Goal: Task Accomplishment & Management: Use online tool/utility

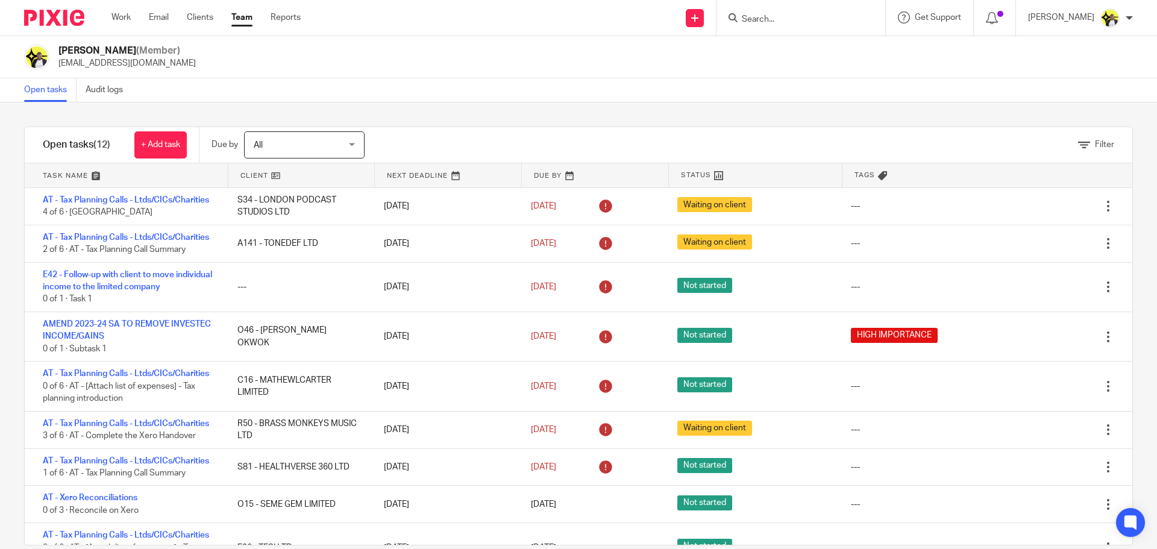
scroll to position [149, 0]
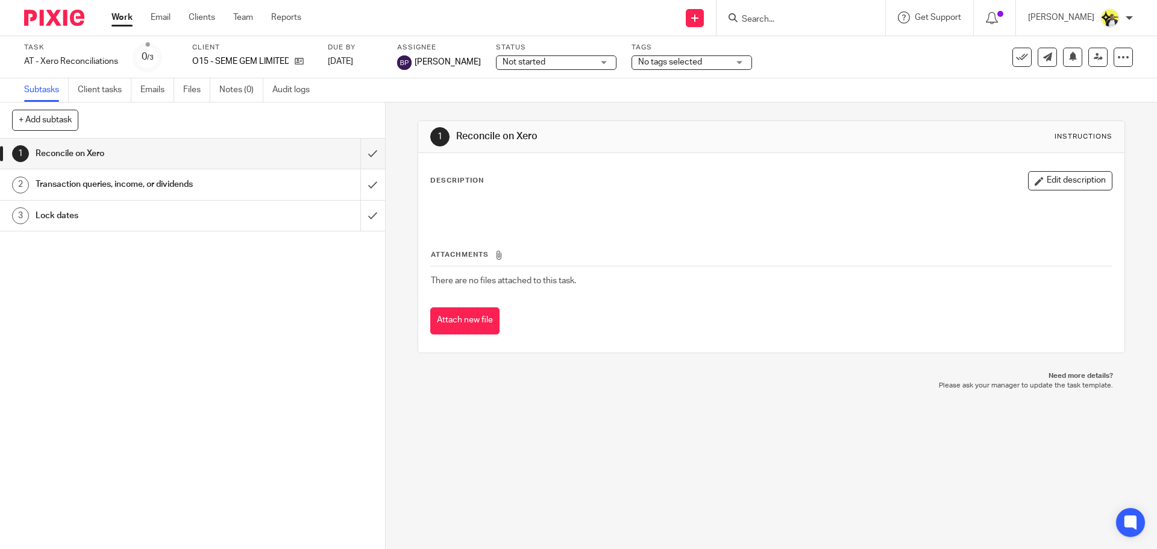
click at [768, 16] on input "Search" at bounding box center [795, 19] width 108 height 11
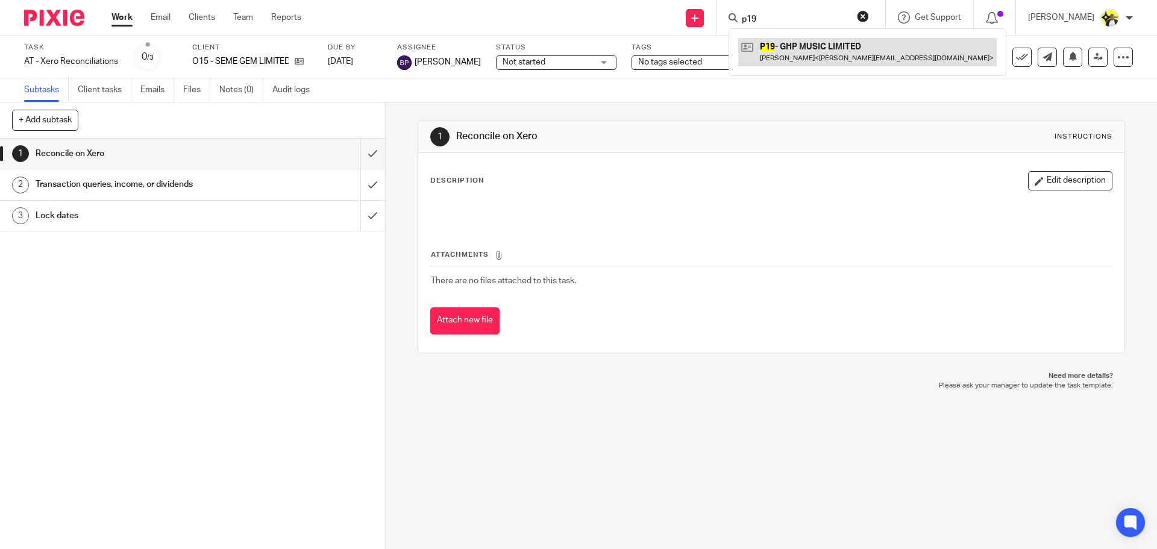
type input "p19"
click at [810, 49] on link at bounding box center [867, 52] width 259 height 28
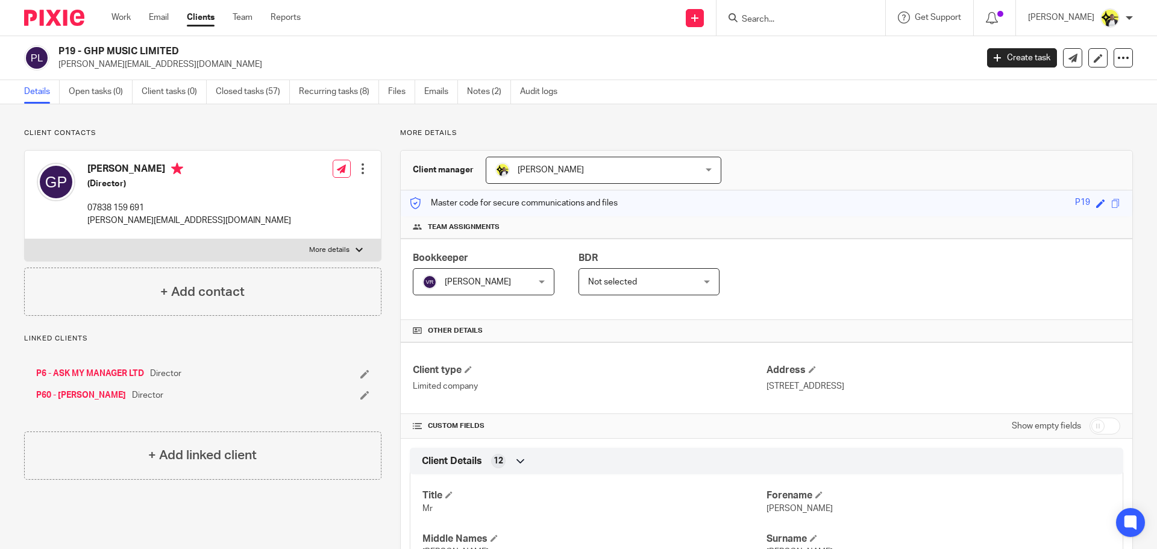
click at [753, 20] on input "Search" at bounding box center [795, 19] width 108 height 11
type input "e34"
click at [839, 58] on link at bounding box center [840, 52] width 204 height 28
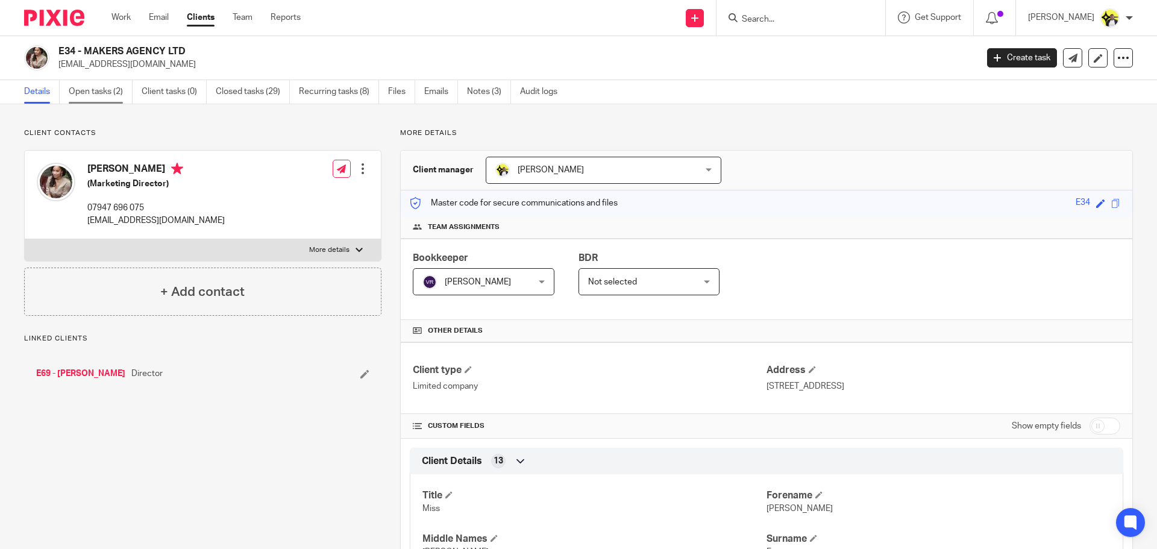
click at [119, 92] on link "Open tasks (2)" at bounding box center [101, 92] width 64 height 24
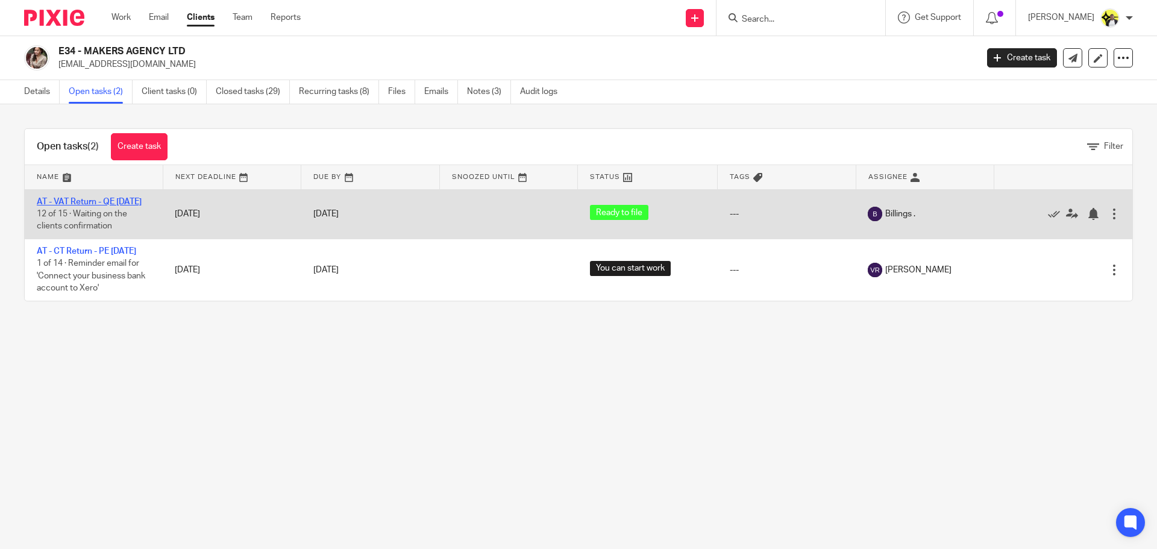
click at [111, 198] on link "AT - VAT Return - QE 31-07-2025" at bounding box center [89, 202] width 105 height 8
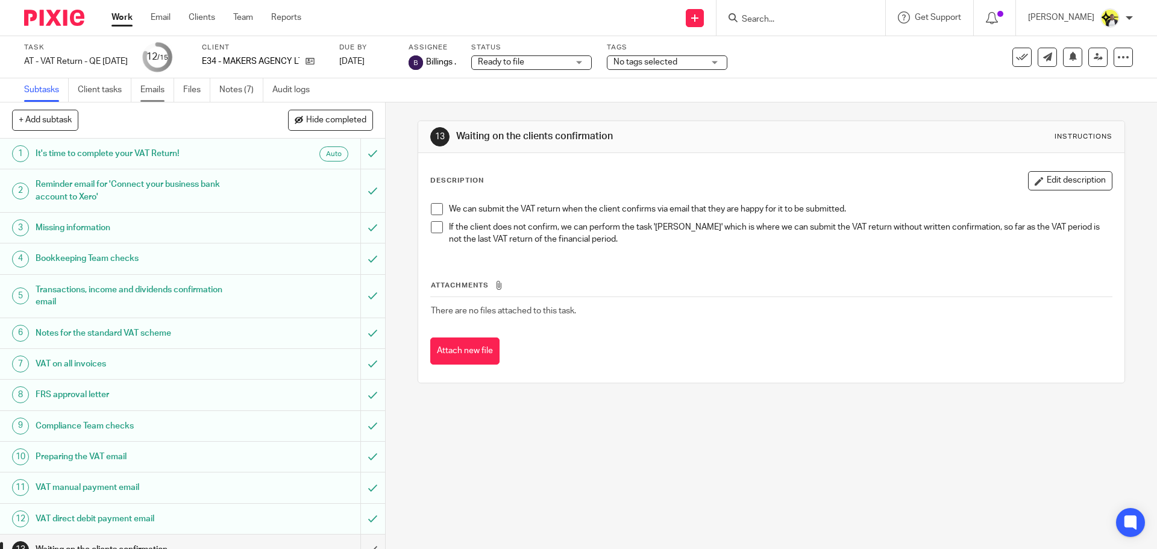
click at [152, 89] on link "Emails" at bounding box center [157, 90] width 34 height 24
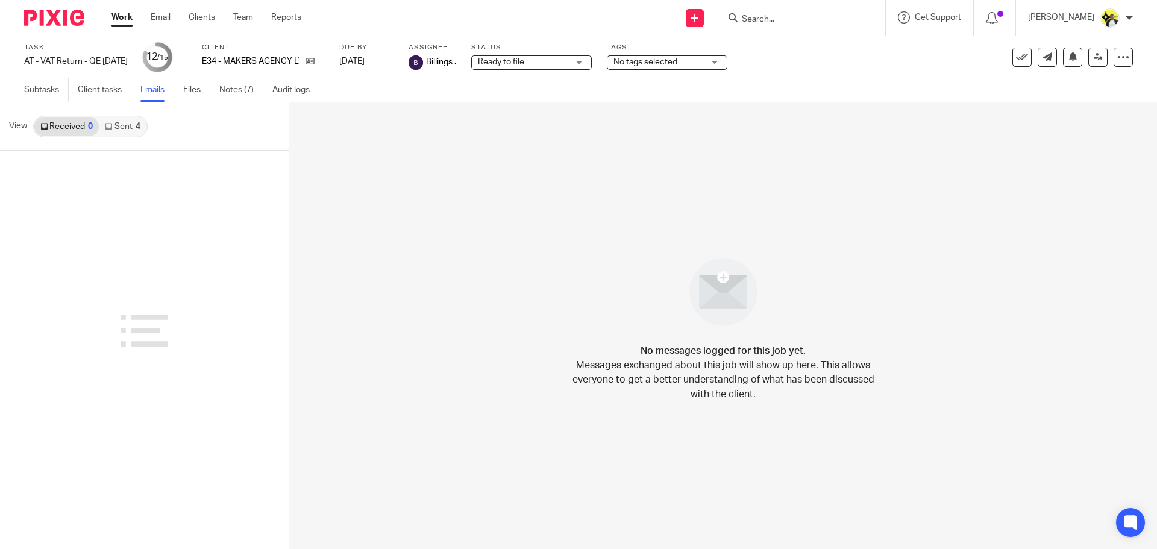
click at [133, 124] on link "Sent 4" at bounding box center [122, 126] width 47 height 19
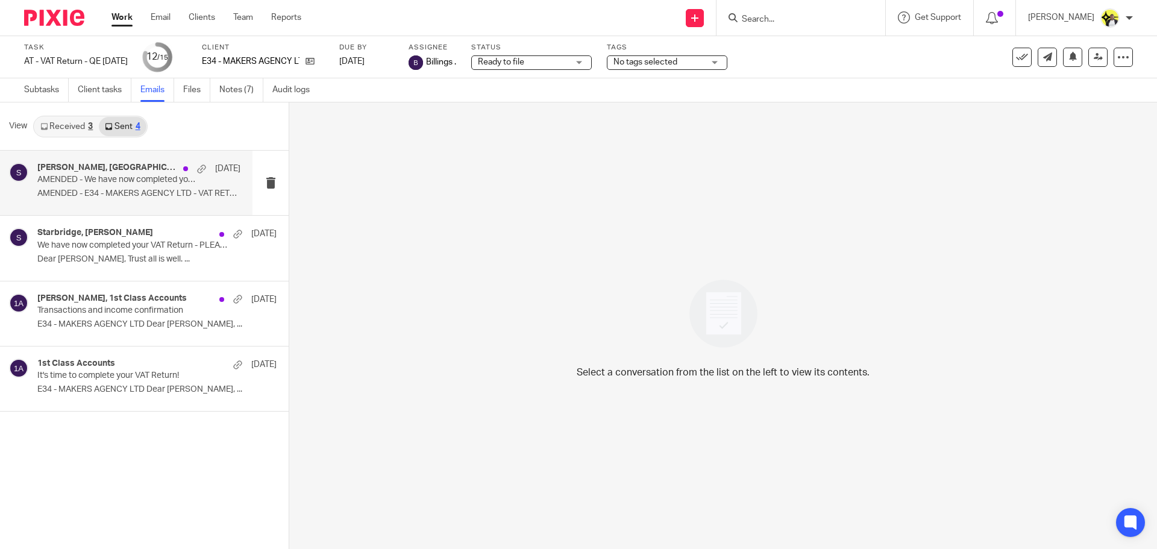
click at [157, 191] on p "AMENDED - E34 - MAKERS AGENCY LTD - VAT RETURN ..." at bounding box center [138, 194] width 203 height 10
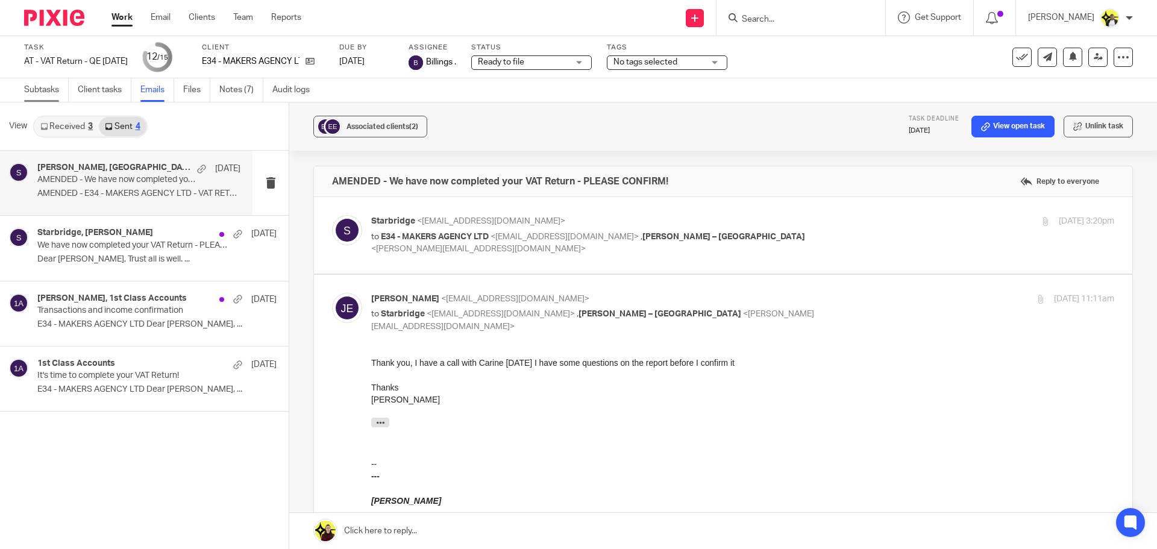
click at [34, 89] on link "Subtasks" at bounding box center [46, 90] width 45 height 24
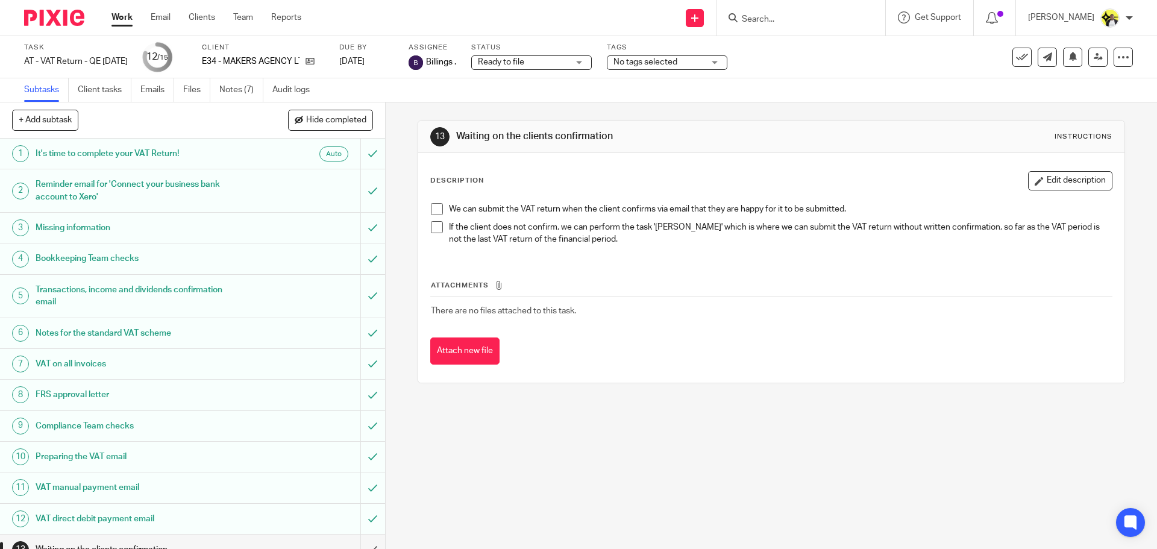
click at [762, 19] on input "Search" at bounding box center [795, 19] width 108 height 11
type input "p19"
click at [789, 77] on div "Task AT - VAT Return - QE 31-07-2025 Save AT - VAT Return - QE 31-07-2025 12 /1…" at bounding box center [578, 57] width 1157 height 42
click at [753, 17] on input "Search" at bounding box center [795, 19] width 108 height 11
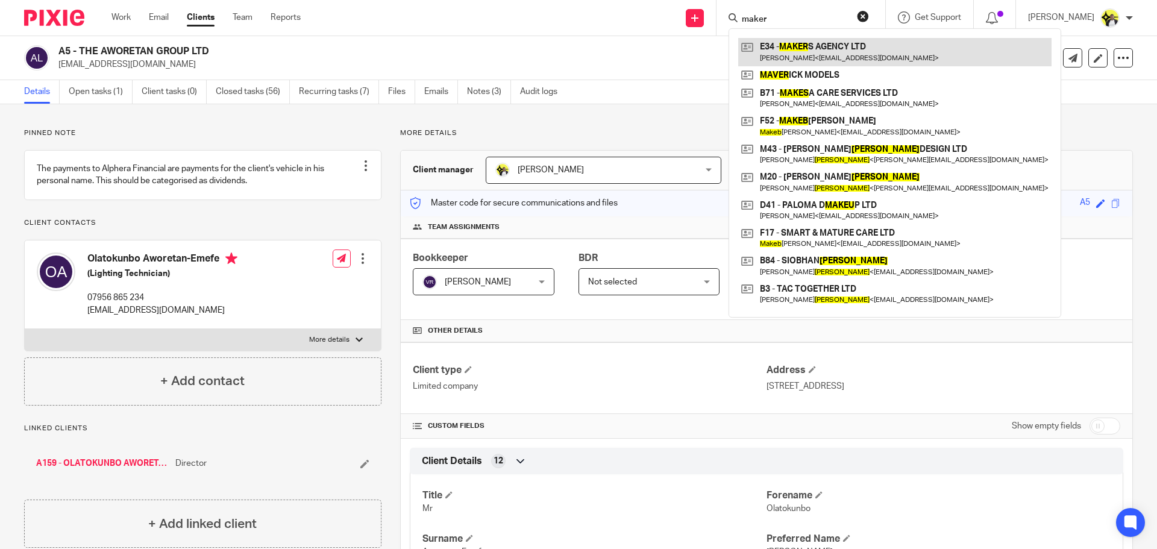
type input "maker"
click at [802, 52] on link at bounding box center [894, 52] width 313 height 28
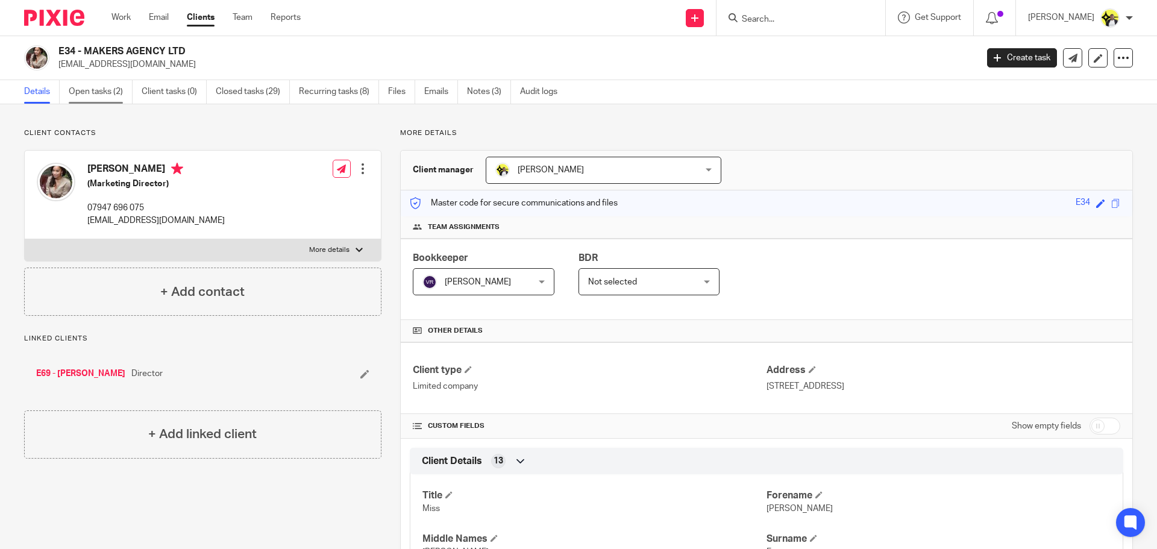
click at [106, 100] on link "Open tasks (2)" at bounding box center [101, 92] width 64 height 24
click at [110, 87] on link "Open tasks (2)" at bounding box center [101, 92] width 64 height 24
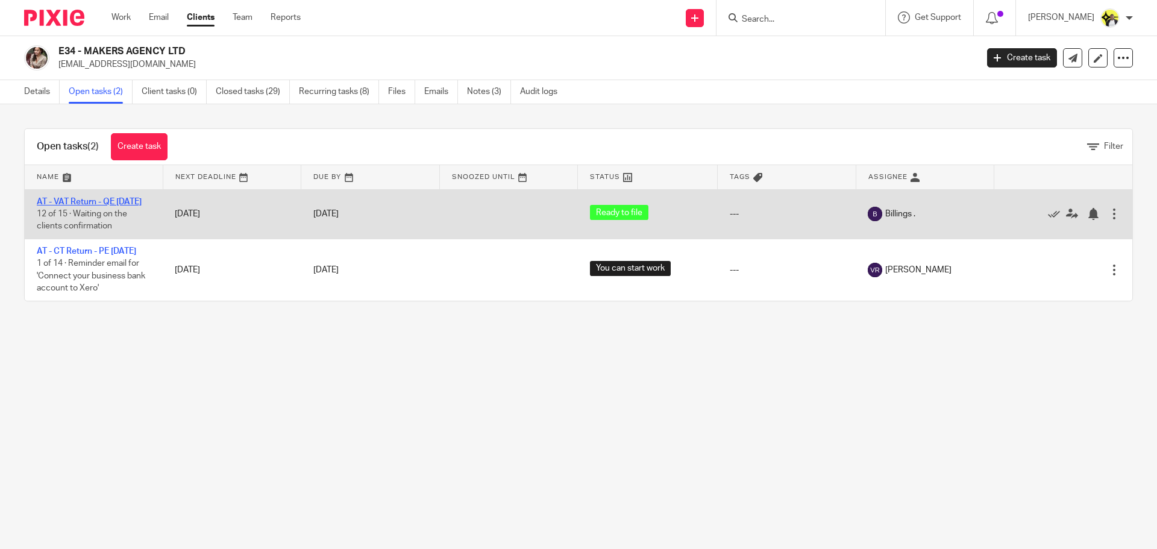
click at [134, 201] on link "AT - VAT Return - QE [DATE]" at bounding box center [89, 202] width 105 height 8
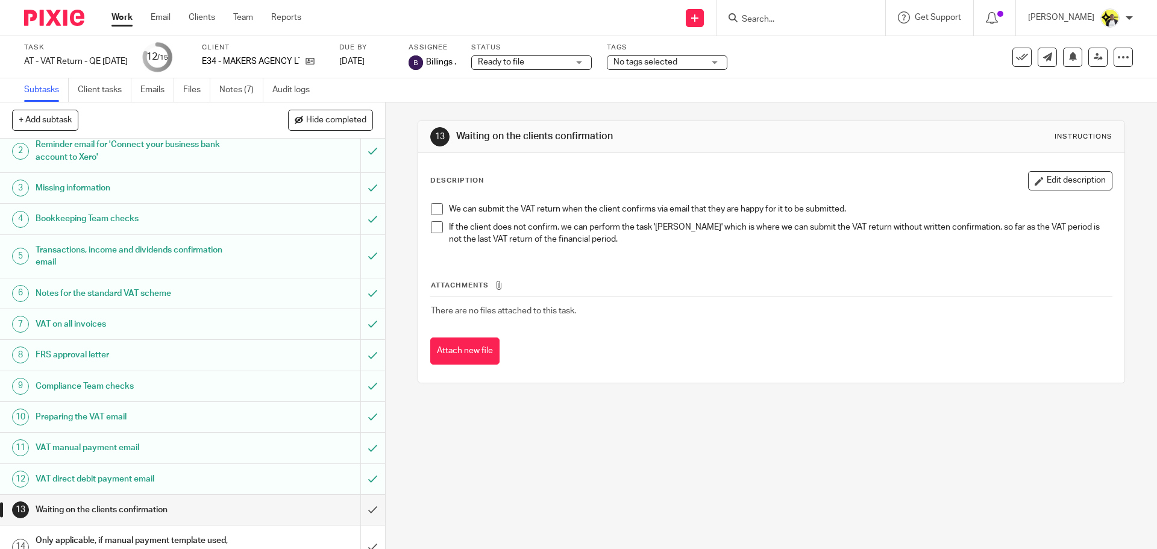
scroll to position [90, 0]
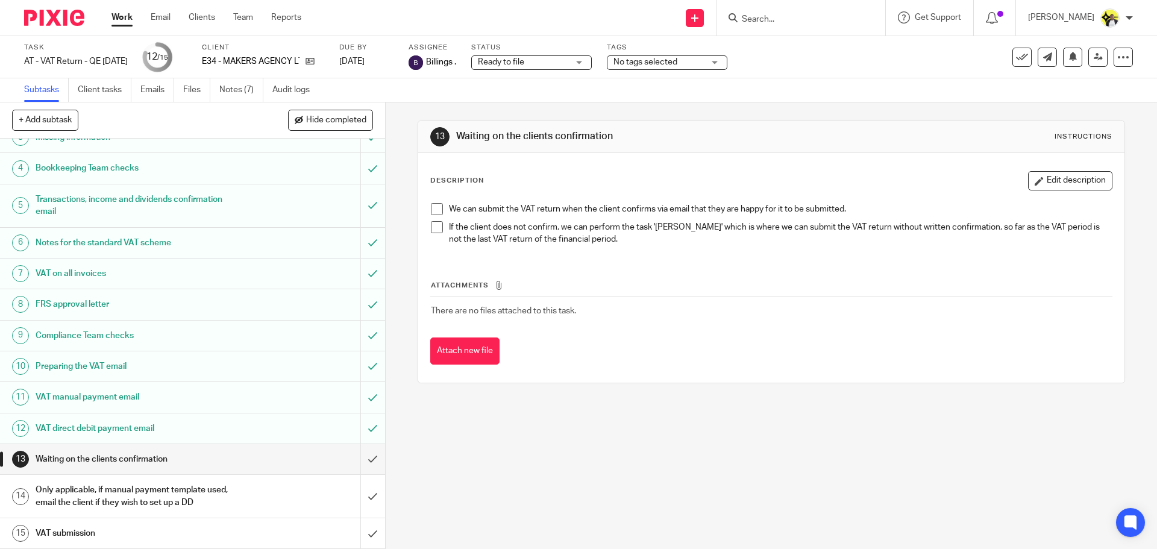
click at [137, 430] on h1 "VAT direct debit payment email" at bounding box center [140, 428] width 208 height 18
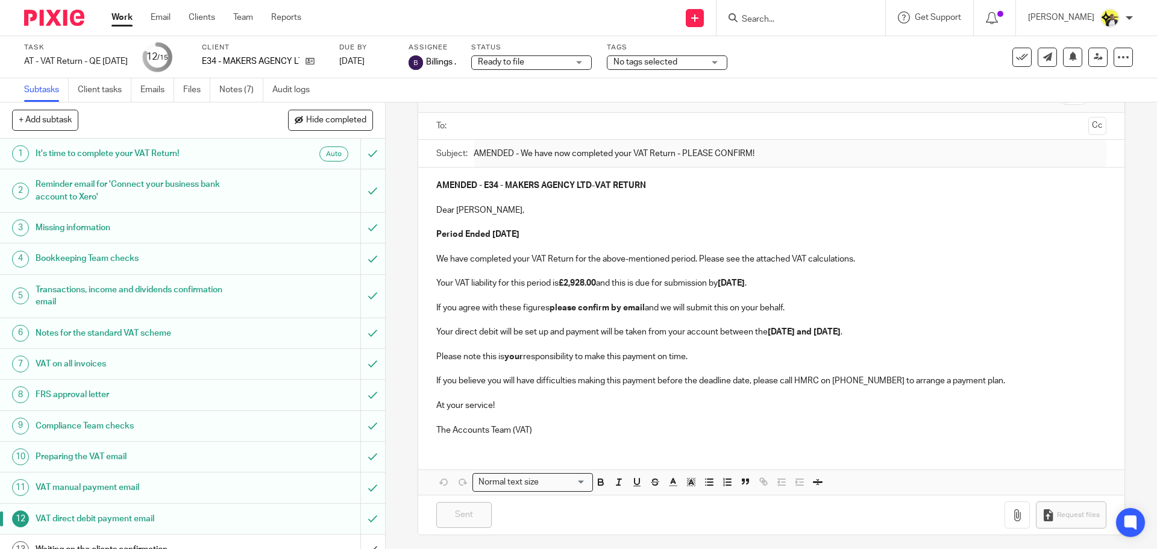
scroll to position [76, 0]
